Goal: Check status: Check status

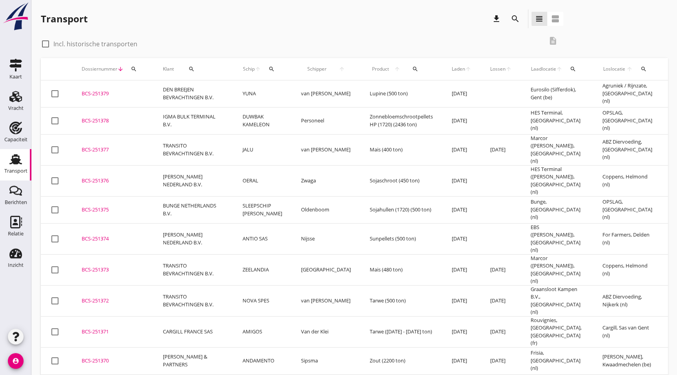
click at [511, 14] on button "search" at bounding box center [515, 19] width 14 height 14
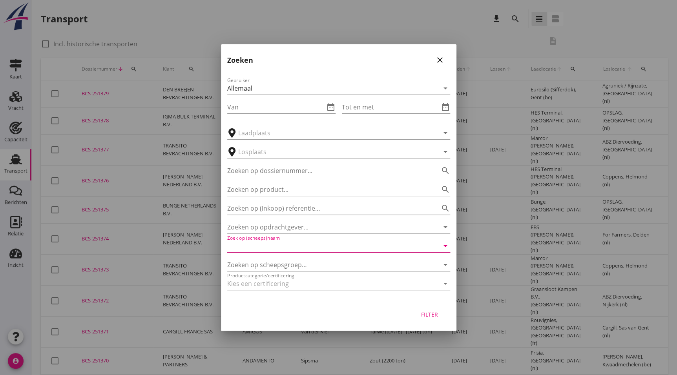
click at [304, 249] on input "Zoek op (scheeps)naam" at bounding box center [327, 246] width 201 height 13
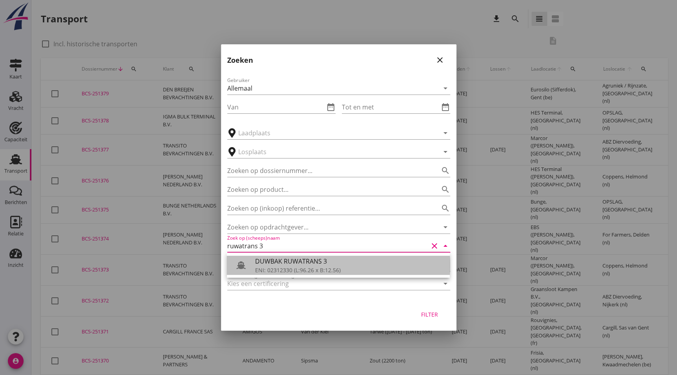
click at [295, 263] on div "DUWBAK RUWATRANS 3" at bounding box center [349, 261] width 188 height 9
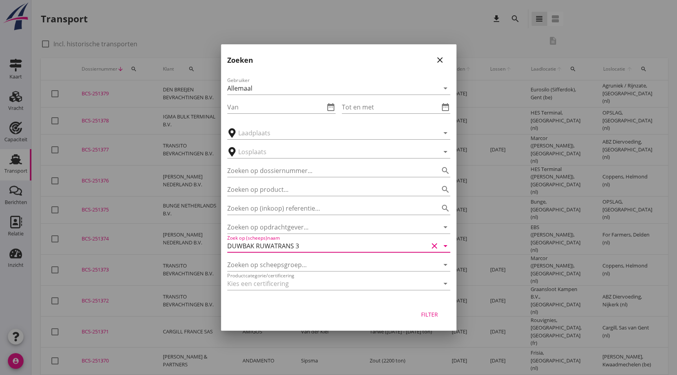
click at [419, 313] on div "Filter" at bounding box center [430, 314] width 22 height 8
type input "DUWBAK RUWATRANS 3"
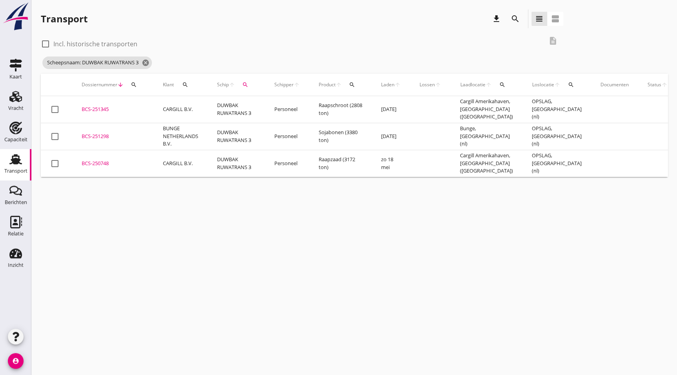
click at [107, 106] on div "BCS-251345" at bounding box center [113, 110] width 62 height 8
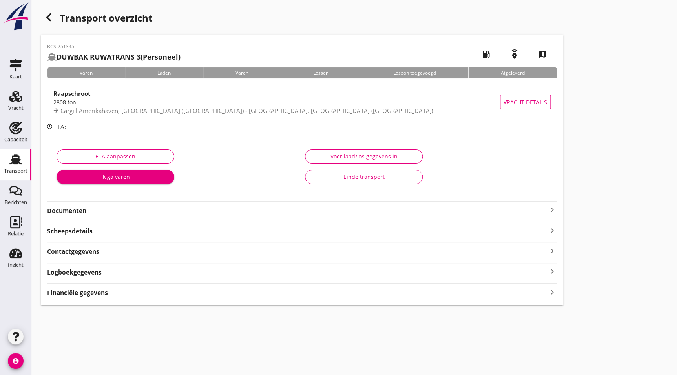
drag, startPoint x: 91, startPoint y: 208, endPoint x: 117, endPoint y: 206, distance: 25.2
click at [91, 209] on strong "Documenten" at bounding box center [297, 210] width 500 height 9
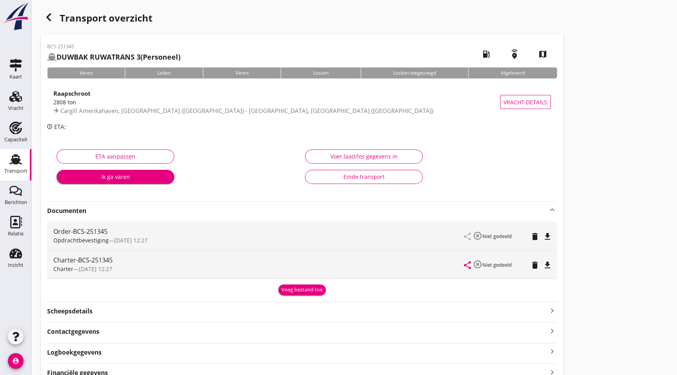
click at [543, 265] on icon "file_download" at bounding box center [547, 265] width 9 height 9
click at [36, 23] on div "Transport overzicht BCS-251345 DUWBAK RUWATRANS 3 (Personeel) local_gas_station…" at bounding box center [353, 197] width 645 height 395
click at [42, 19] on div "button" at bounding box center [49, 17] width 16 height 16
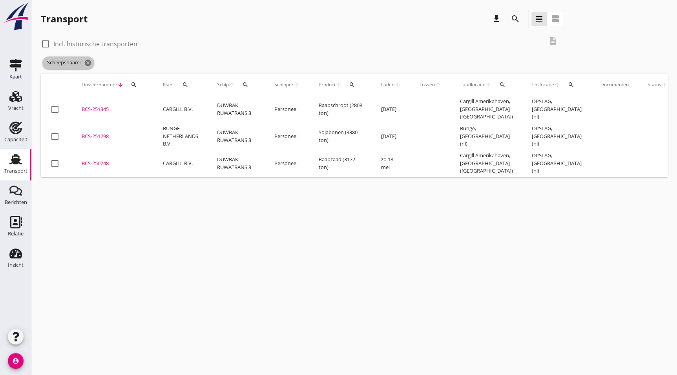
click at [86, 60] on icon "cancel" at bounding box center [88, 63] width 8 height 8
